Goal: Entertainment & Leisure: Browse casually

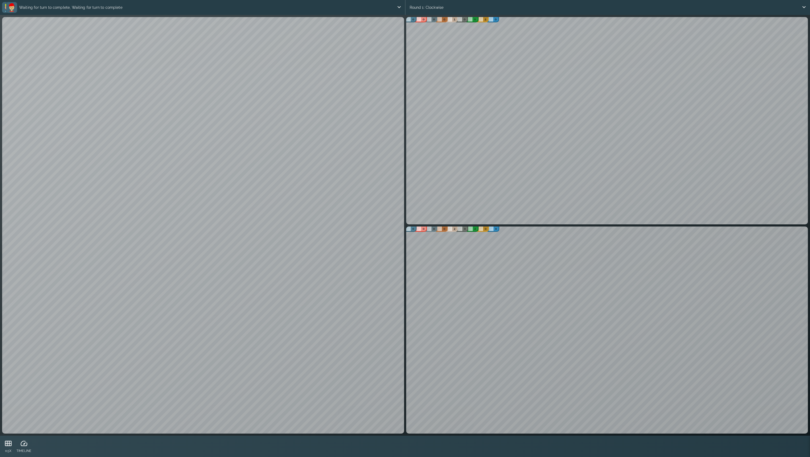
click at [57, 5] on p "Waiting for turn to complete, Waiting for turn to complete" at bounding box center [206, 7] width 379 height 11
click at [9, 444] on icon at bounding box center [8, 443] width 7 height 5
click at [10, 442] on icon at bounding box center [9, 444] width 8 height 8
click at [13, 444] on div "0.5X" at bounding box center [8, 446] width 12 height 21
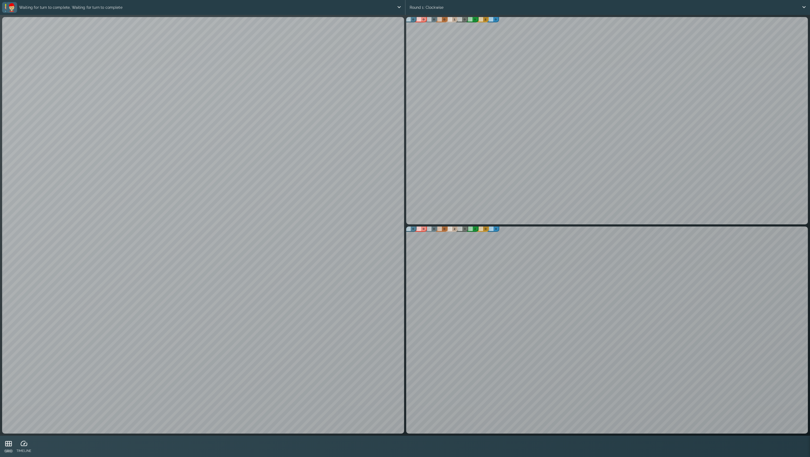
click at [6, 443] on icon at bounding box center [9, 444] width 8 height 8
click at [12, 7] on img at bounding box center [11, 7] width 9 height 9
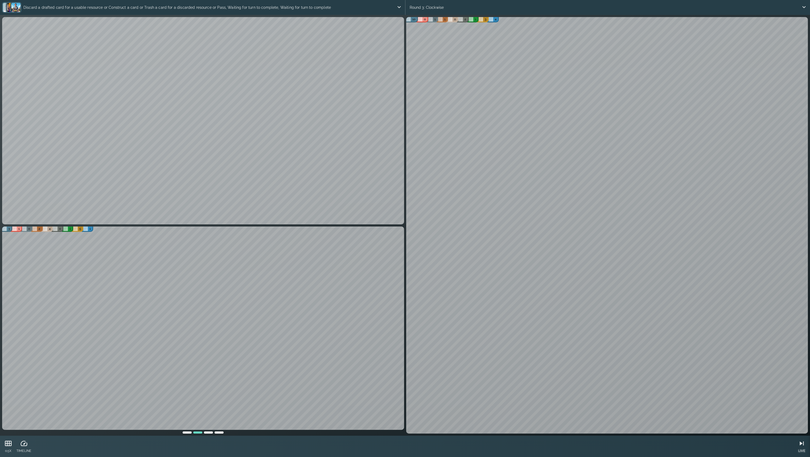
click at [798, 441] on div "LIVE" at bounding box center [801, 446] width 12 height 21
click at [798, 445] on icon at bounding box center [801, 443] width 8 height 8
click at [798, 445] on icon at bounding box center [798, 443] width 6 height 5
click at [73, 5] on p "Place the cube on a card or Add the cube to the overflow area" at bounding box center [205, 7] width 384 height 11
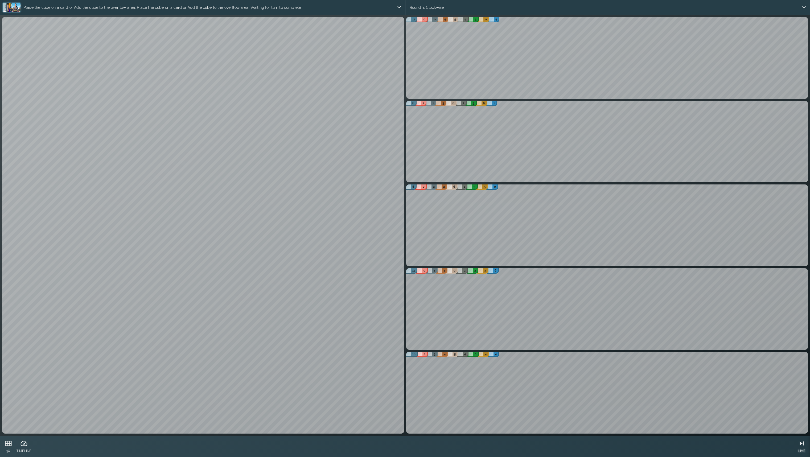
click at [804, 443] on icon at bounding box center [802, 443] width 8 height 8
click at [39, 9] on p "Place the cube on a card or Add the cube to the overflow area" at bounding box center [205, 7] width 384 height 11
